Goal: Transaction & Acquisition: Purchase product/service

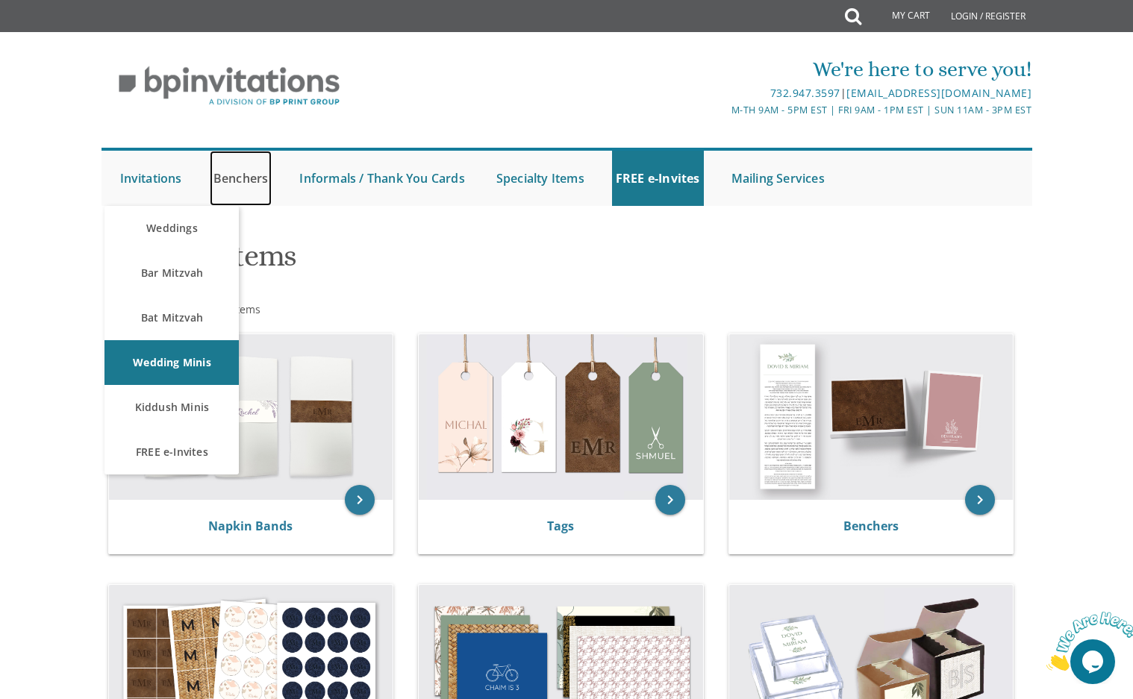
click at [242, 175] on link "Benchers" at bounding box center [241, 178] width 63 height 55
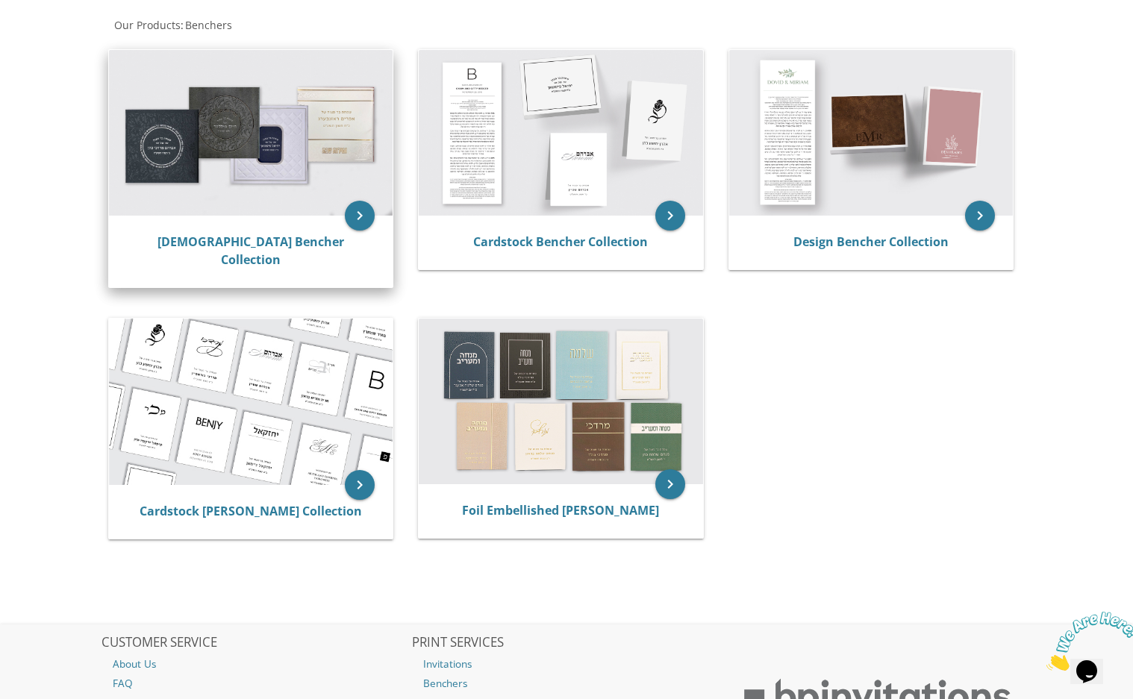
scroll to position [298, 0]
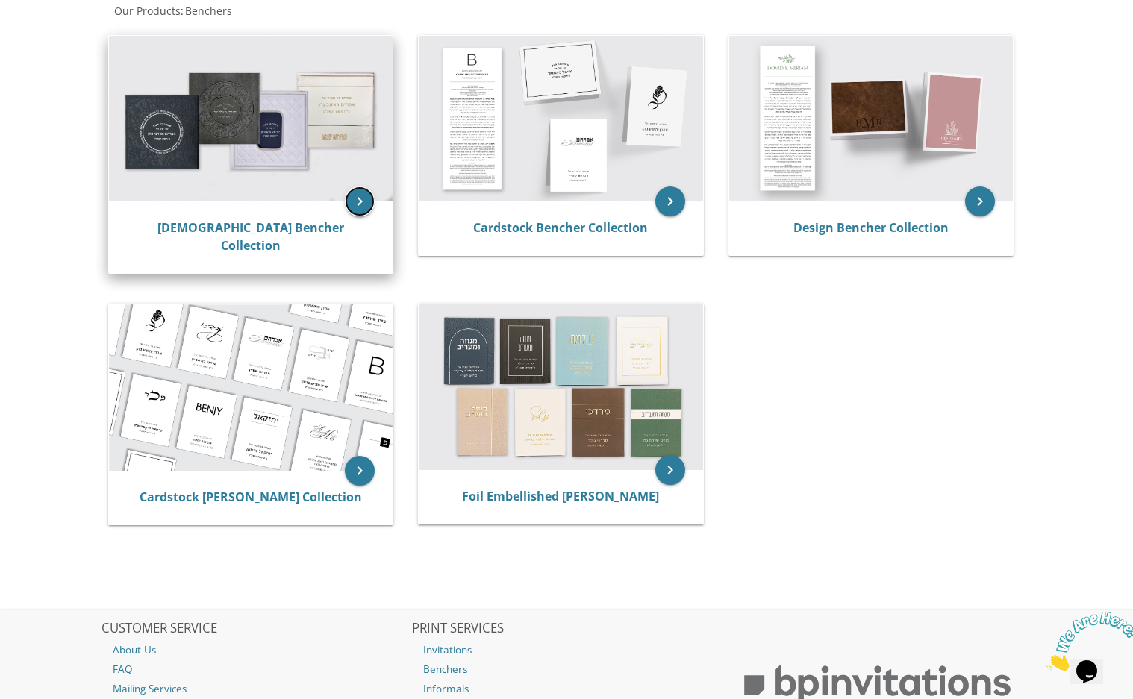
click at [361, 197] on icon "keyboard_arrow_right" at bounding box center [360, 202] width 30 height 30
click at [317, 160] on img at bounding box center [251, 119] width 284 height 166
click at [264, 117] on img at bounding box center [251, 119] width 284 height 166
click at [237, 226] on link "[DEMOGRAPHIC_DATA] Bencher Collection" at bounding box center [250, 236] width 187 height 34
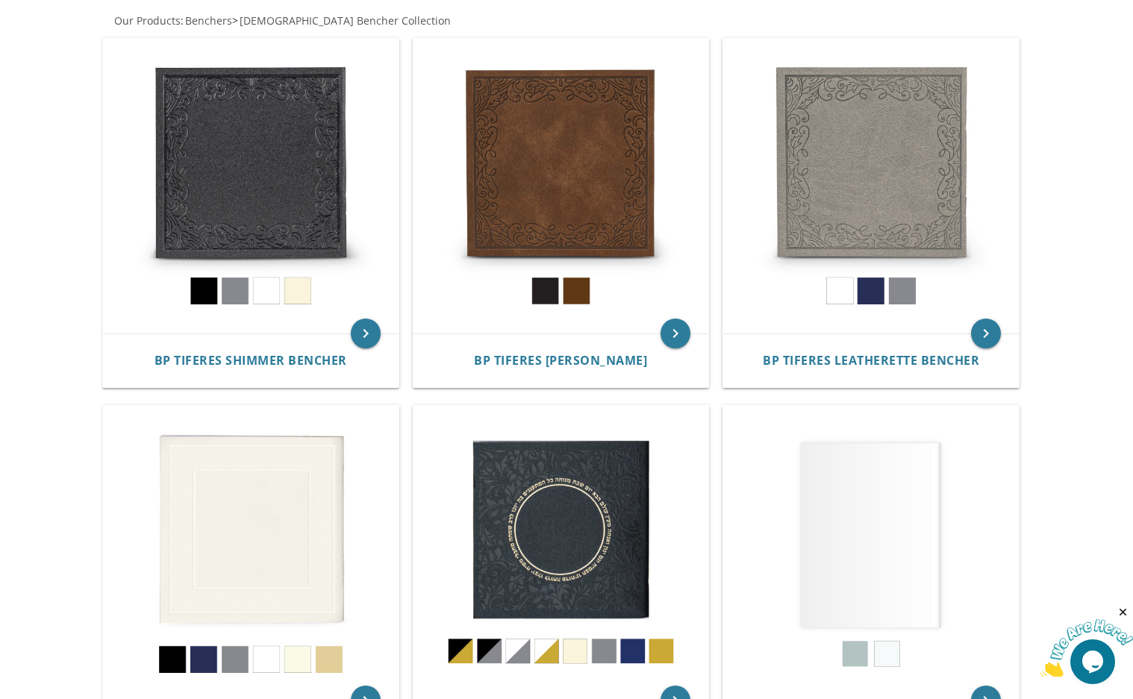
scroll to position [298, 0]
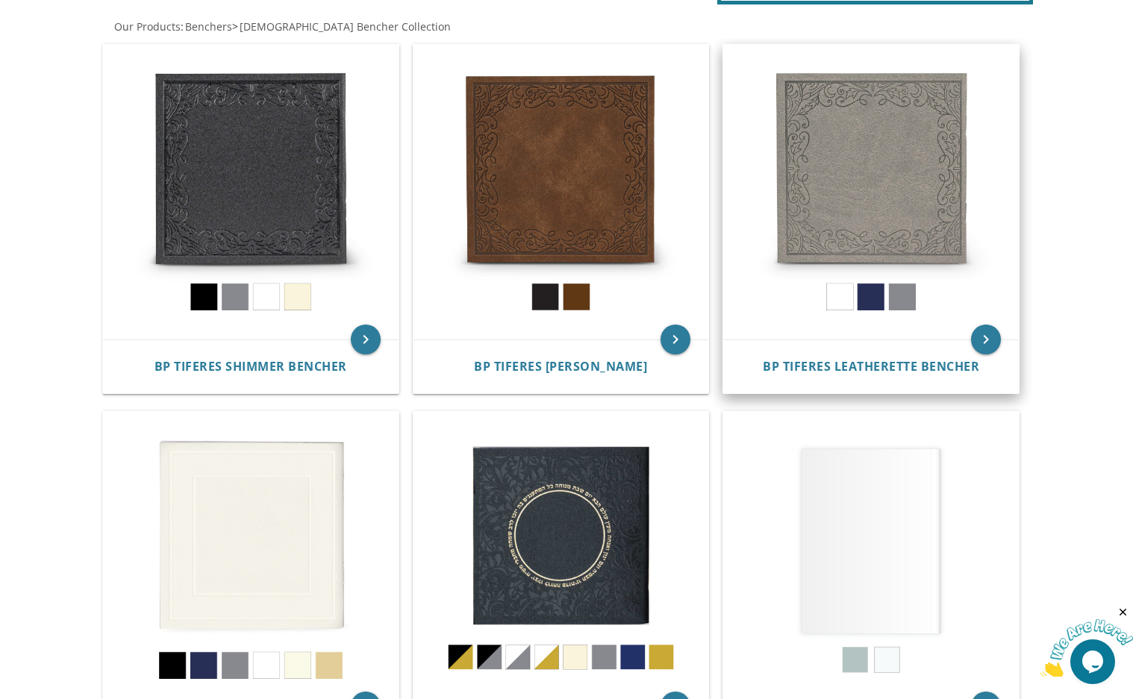
click at [851, 224] on img at bounding box center [870, 192] width 295 height 295
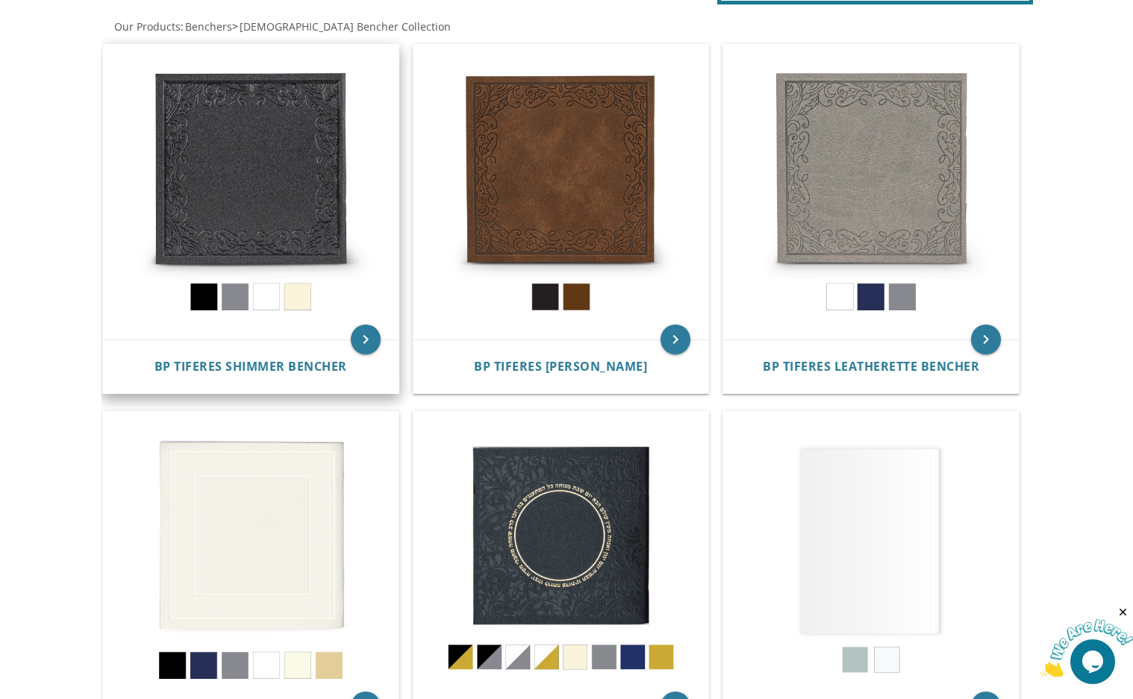
click at [312, 239] on img at bounding box center [250, 192] width 295 height 295
click at [366, 333] on icon "keyboard_arrow_right" at bounding box center [366, 340] width 30 height 30
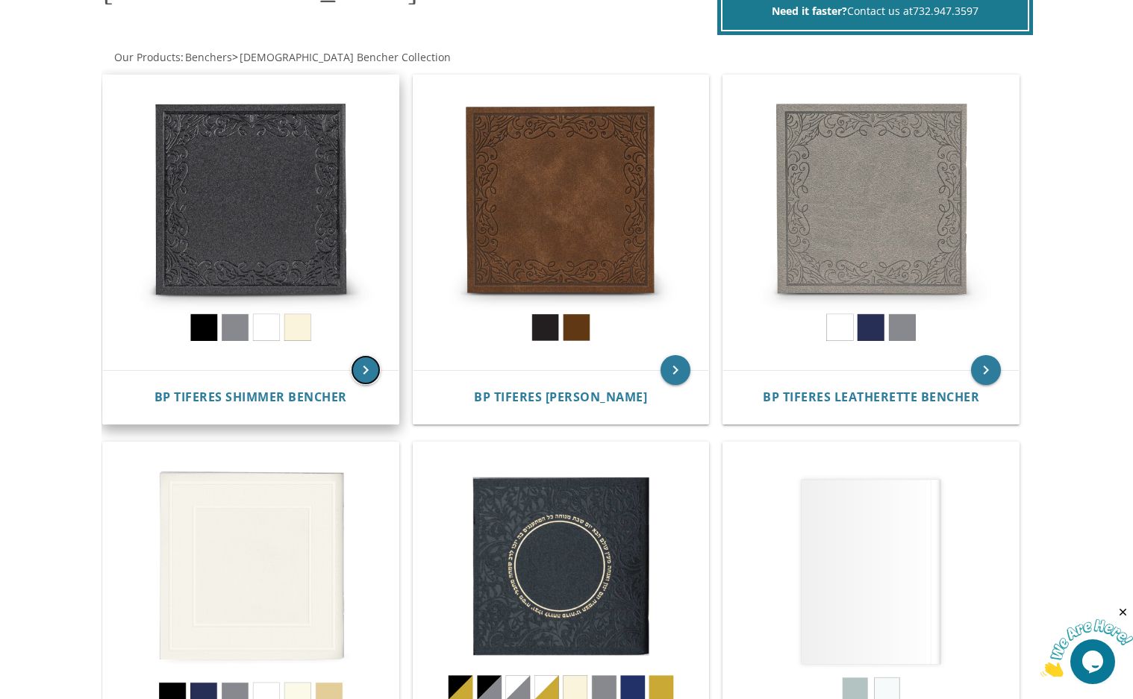
scroll to position [223, 0]
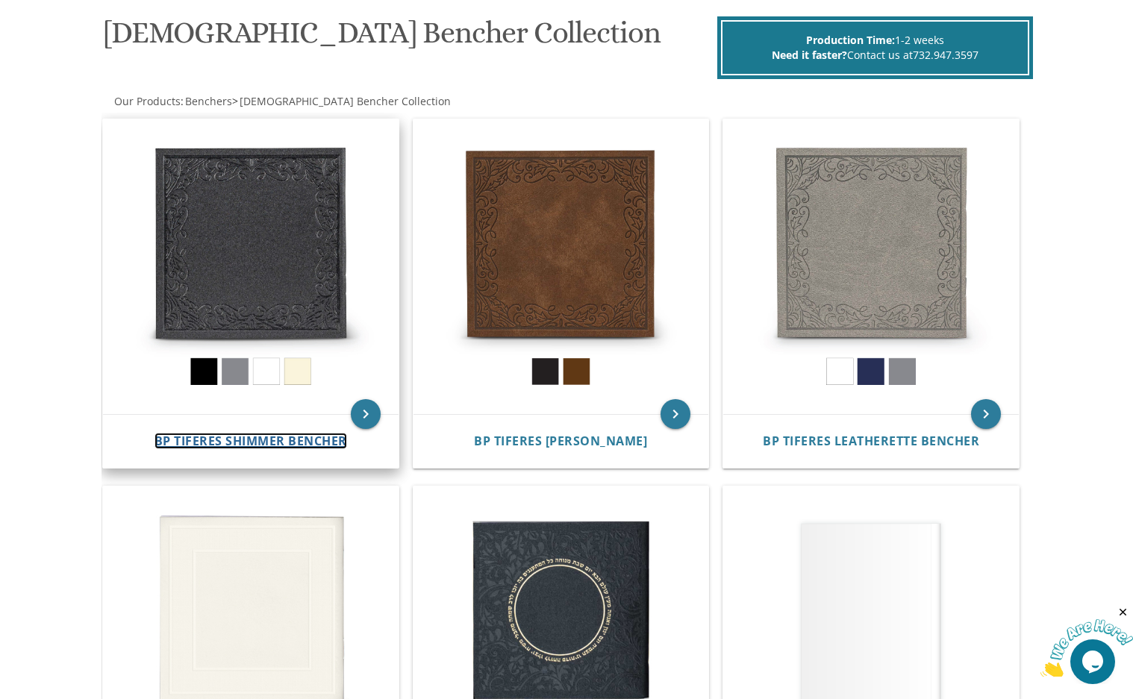
click at [285, 443] on span "BP Tiferes Shimmer Bencher" at bounding box center [250, 441] width 192 height 16
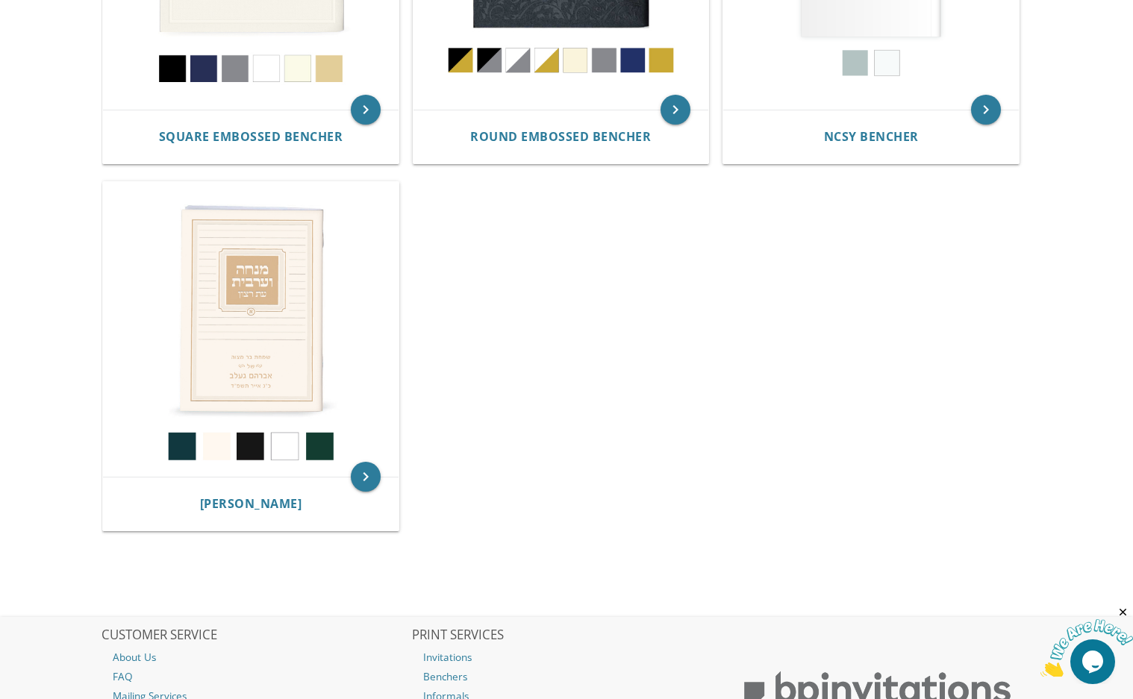
scroll to position [971, 0]
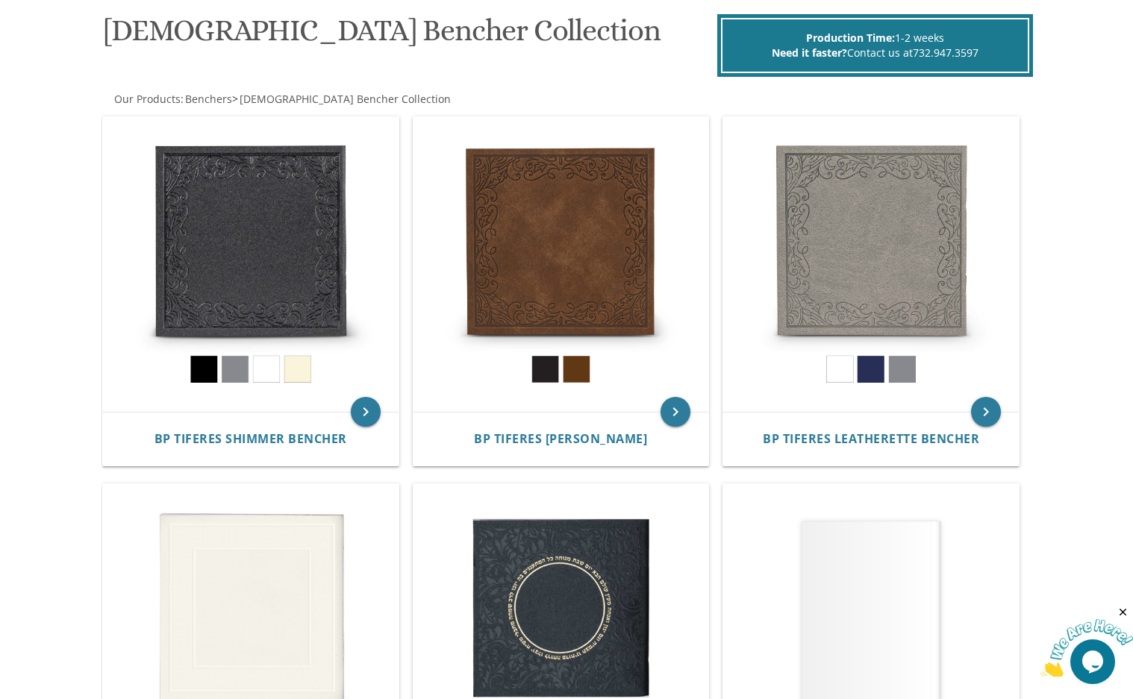
scroll to position [225, 0]
